Goal: Information Seeking & Learning: Learn about a topic

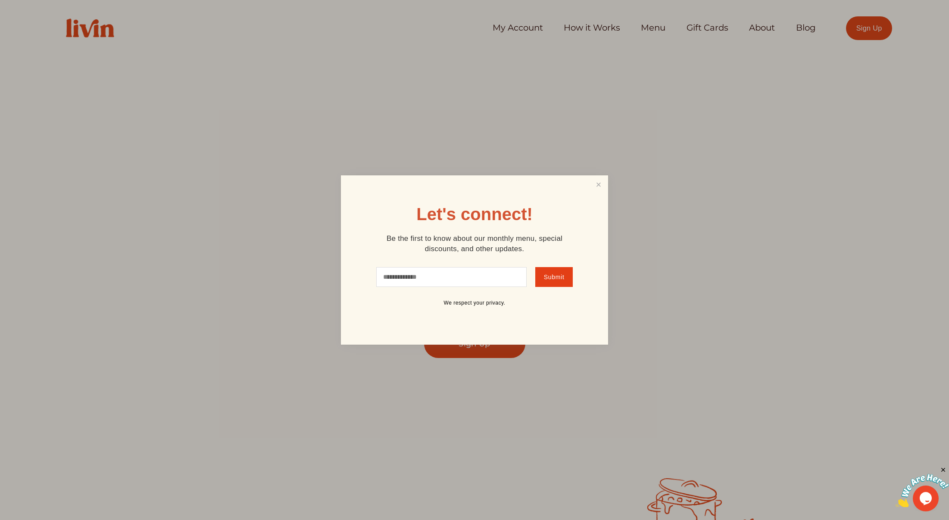
click at [592, 24] on div at bounding box center [474, 260] width 949 height 520
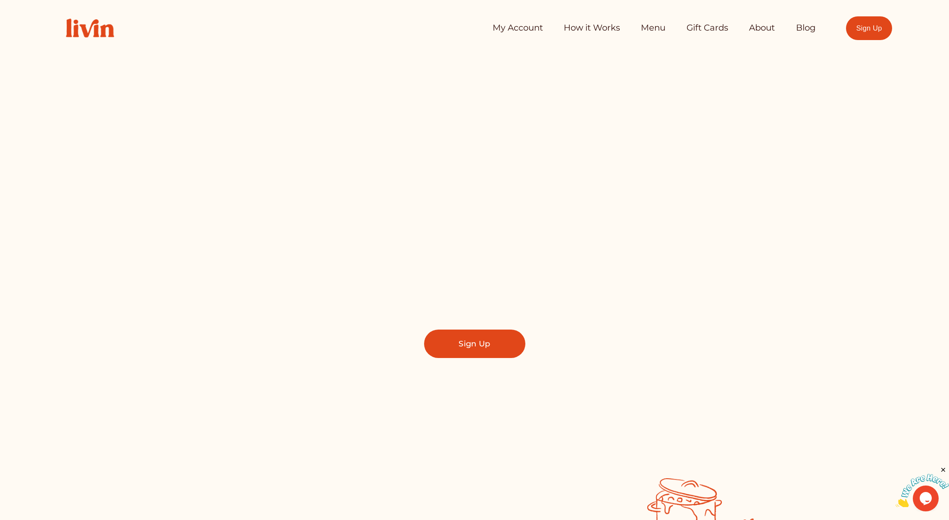
click at [592, 24] on link "How it Works" at bounding box center [592, 27] width 56 height 17
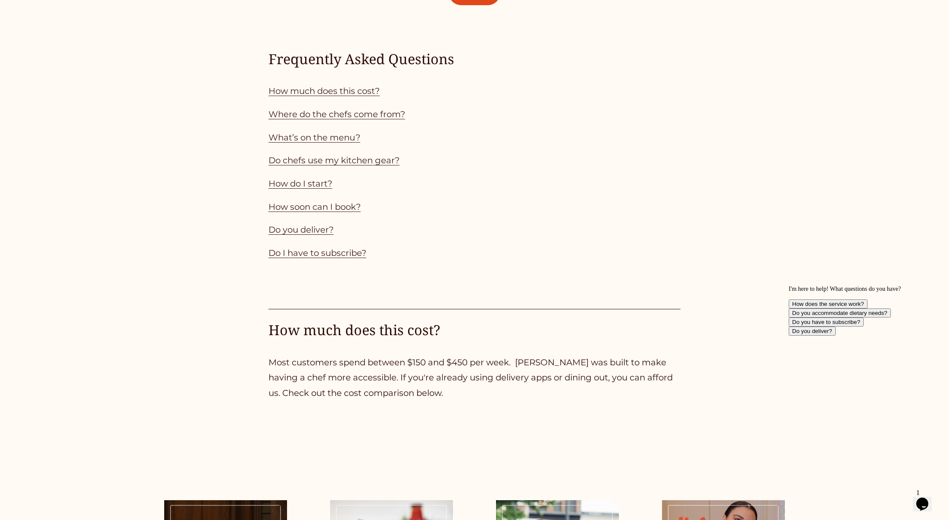
scroll to position [842, 0]
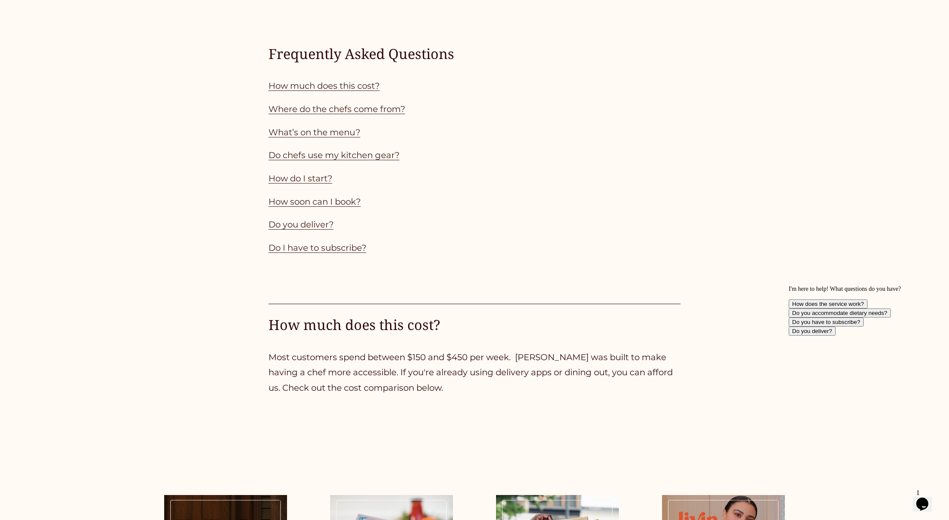
click at [348, 88] on link "How much does this cost?" at bounding box center [323, 86] width 111 height 10
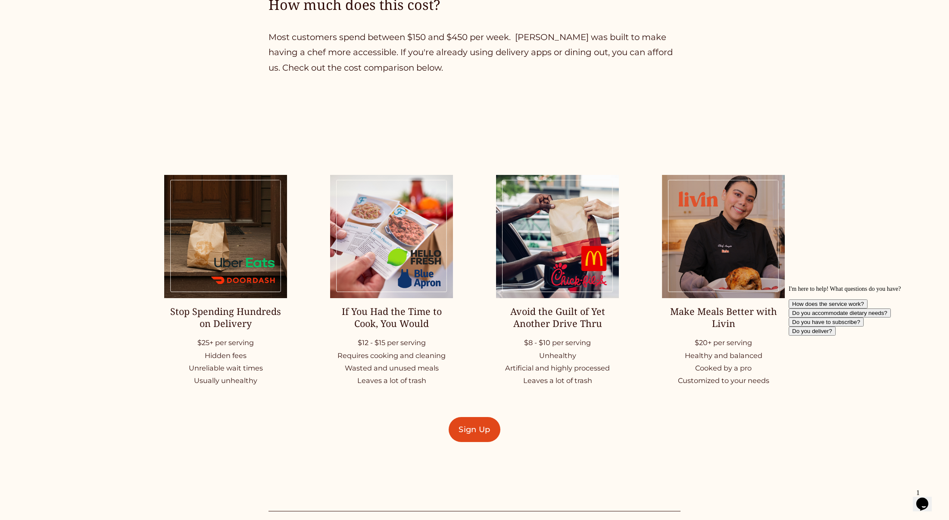
scroll to position [1165, 0]
